Goal: Find specific page/section: Find specific page/section

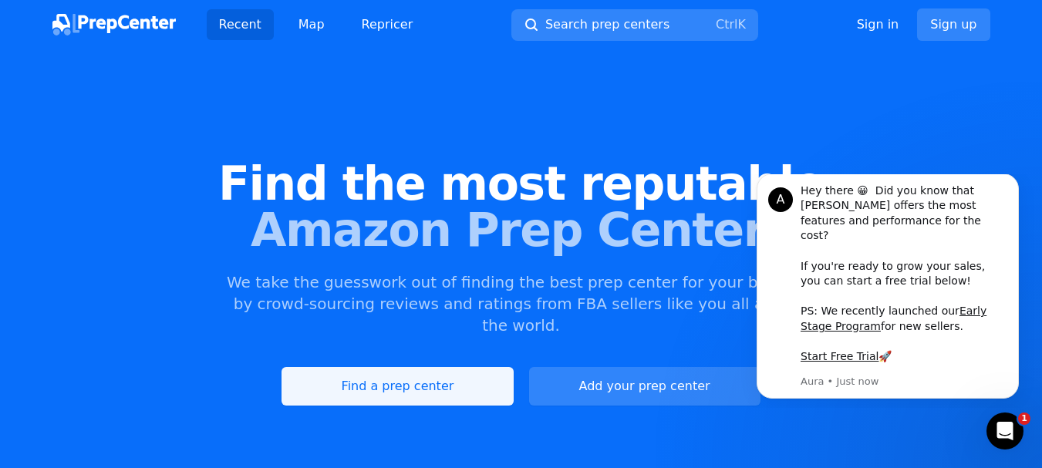
click at [373, 367] on link "Find a prep center" at bounding box center [396, 386] width 231 height 39
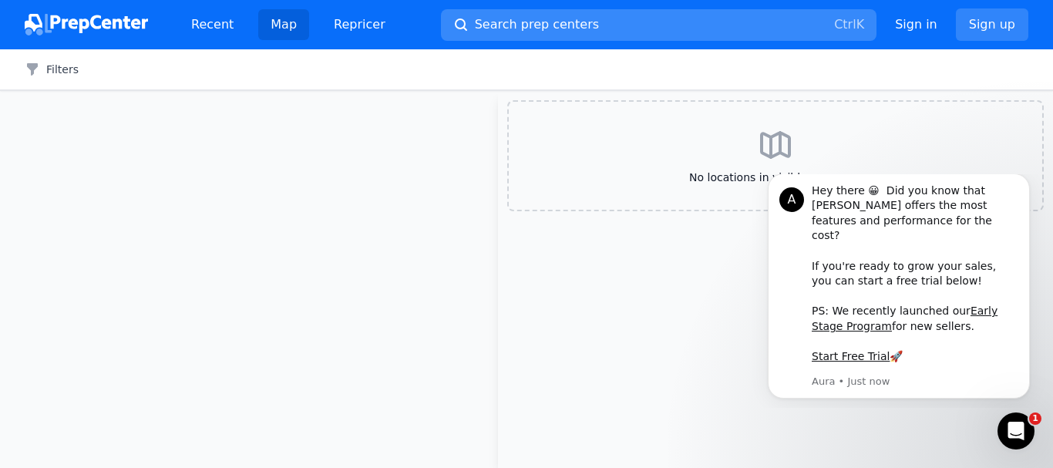
click at [569, 23] on span "Search prep centers" at bounding box center [537, 24] width 124 height 19
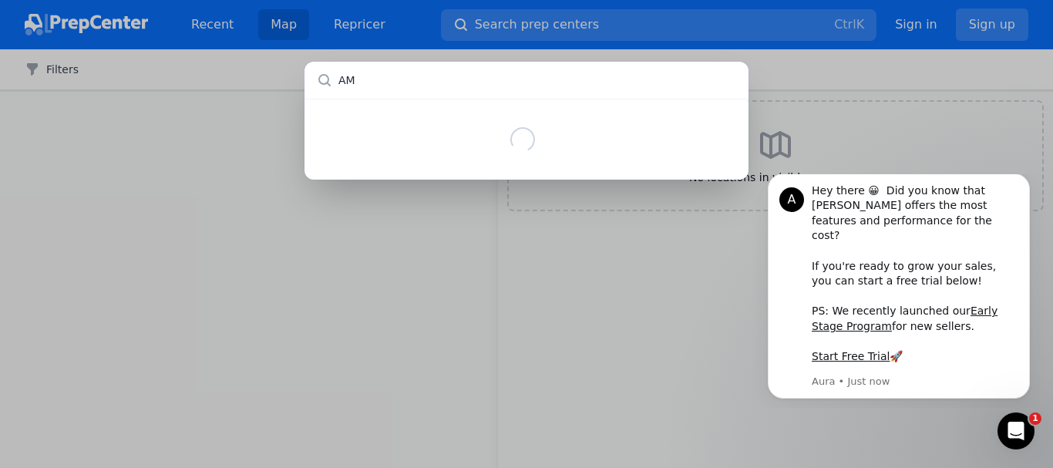
type input "AMZ"
click at [407, 81] on input "text" at bounding box center [527, 80] width 444 height 37
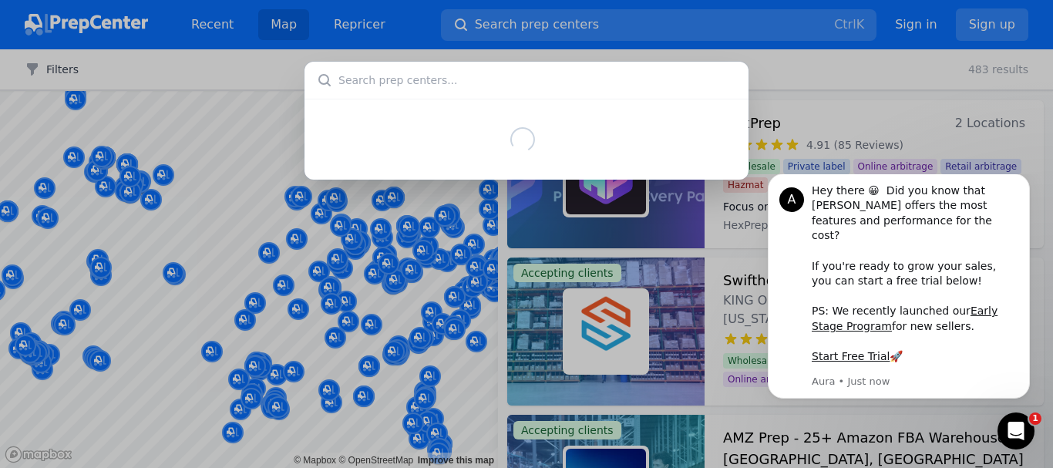
click at [428, 78] on input "text" at bounding box center [527, 80] width 444 height 37
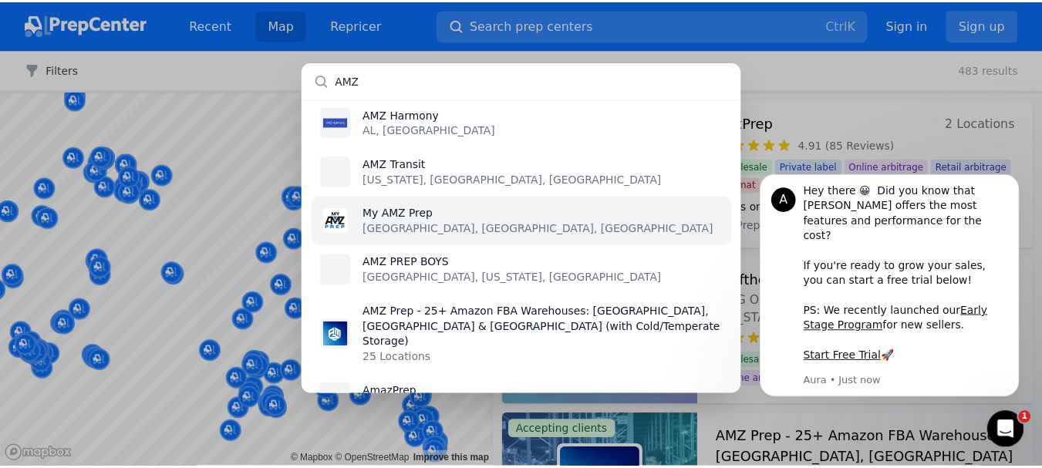
scroll to position [12, 0]
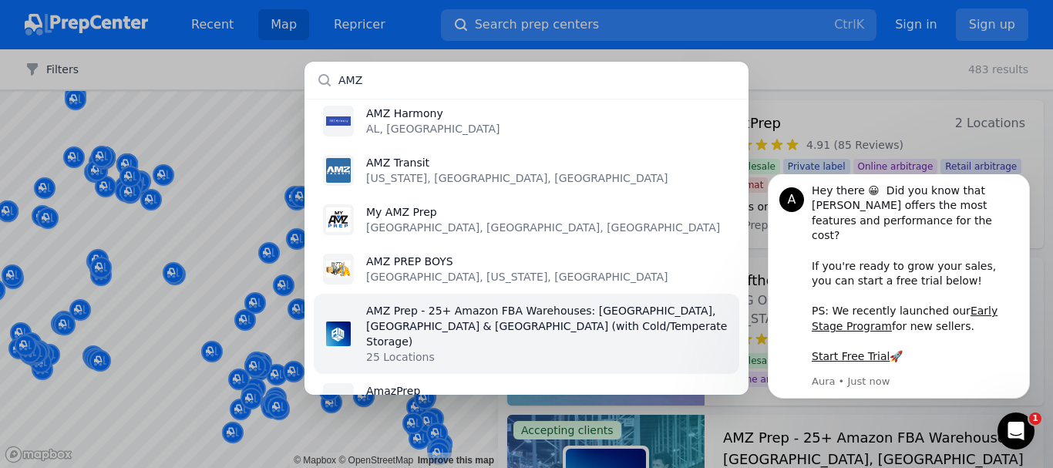
type input "AMZ"
click at [507, 306] on p "AMZ Prep - 25+ Amazon FBA Warehouses: [GEOGRAPHIC_DATA], [GEOGRAPHIC_DATA] & [G…" at bounding box center [548, 326] width 364 height 46
